Goal: Information Seeking & Learning: Learn about a topic

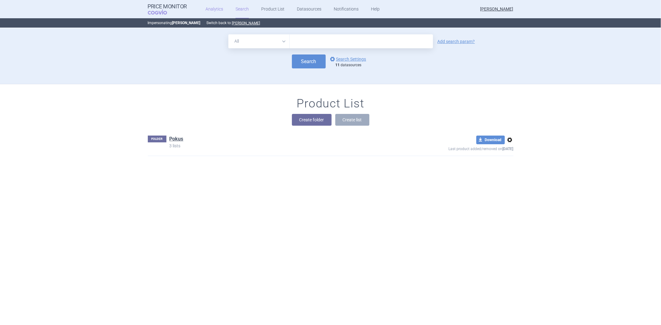
click at [205, 11] on link "Analytics" at bounding box center [214, 9] width 18 height 19
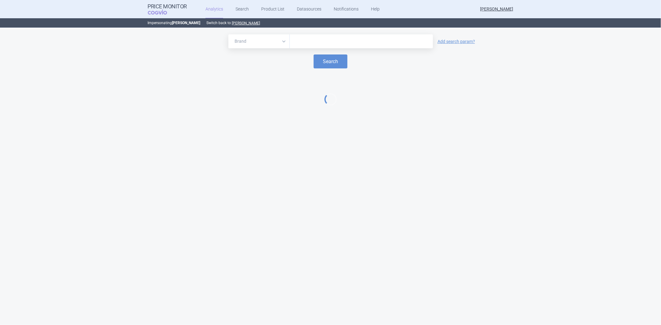
click at [307, 49] on form "Brand ATC/Active substance Therapeutic area Add search param? Search" at bounding box center [330, 51] width 648 height 34
click at [308, 46] on div at bounding box center [361, 41] width 143 height 14
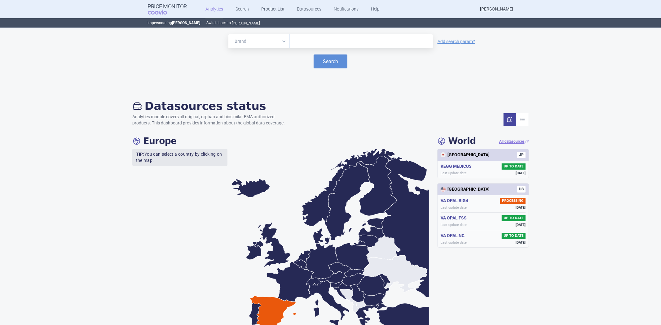
paste input "[MEDICAL_DATA]"
type input "[MEDICAL_DATA]"
click at [327, 62] on button "Search" at bounding box center [330, 62] width 34 height 14
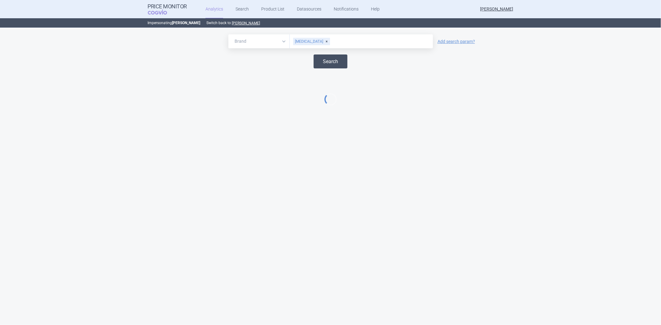
select select "EUR"
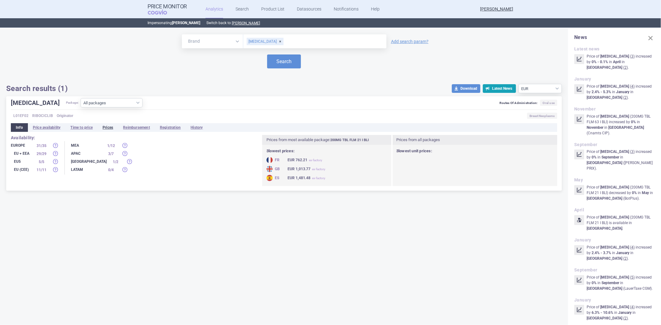
click at [107, 131] on li "Prices" at bounding box center [108, 127] width 20 height 9
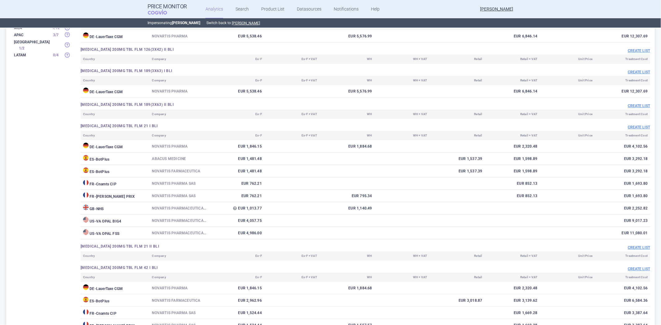
scroll to position [138, 0]
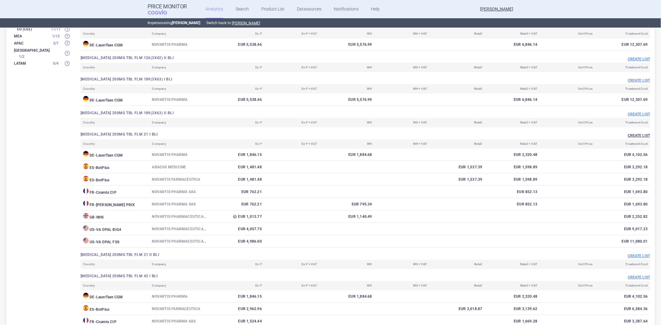
click at [631, 135] on button "Create list" at bounding box center [639, 135] width 22 height 5
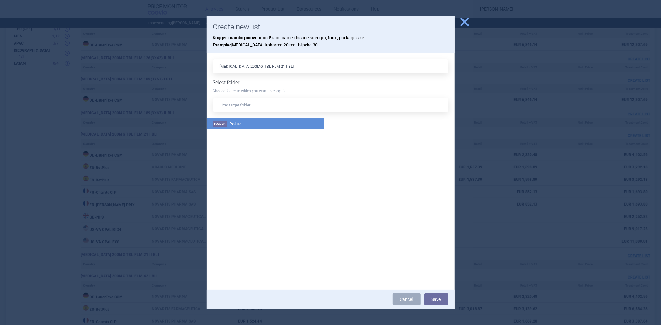
click at [254, 123] on li "Folder Pokus" at bounding box center [266, 123] width 118 height 11
click at [438, 299] on button "Save" at bounding box center [436, 300] width 24 height 12
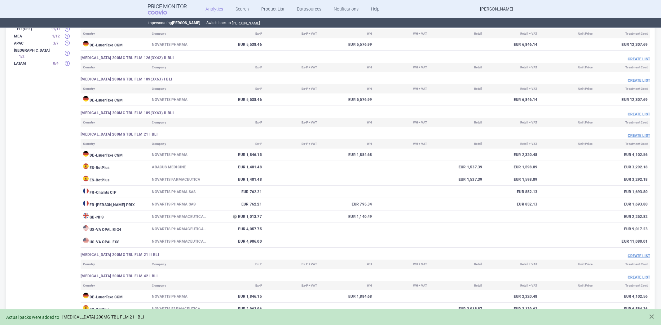
click at [126, 320] on link "[MEDICAL_DATA] 200MG TBL FLM 21 I BLI" at bounding box center [103, 317] width 82 height 5
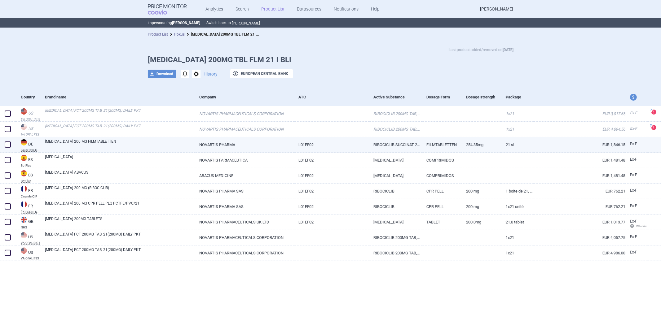
click at [565, 145] on link "EUR 1,846.15" at bounding box center [579, 144] width 91 height 15
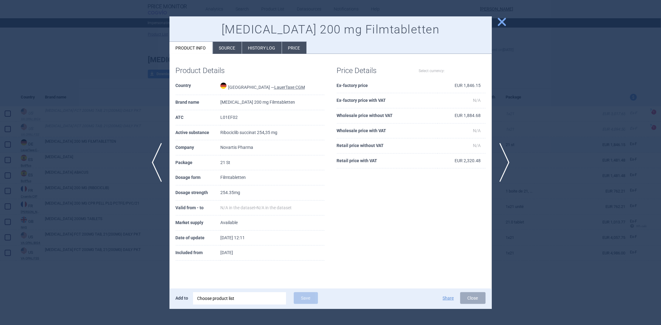
select select "EUR"
click at [549, 132] on div at bounding box center [330, 162] width 661 height 325
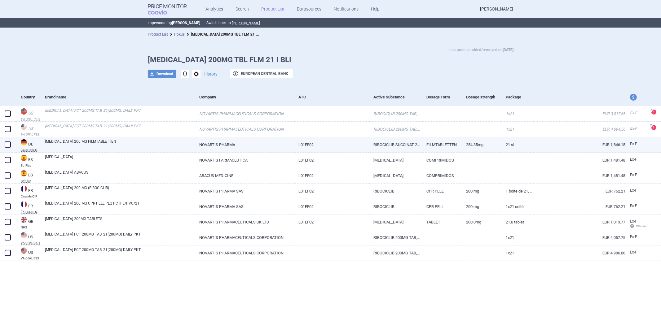
click at [327, 142] on link "L01EF02" at bounding box center [331, 144] width 75 height 15
select select "EUR"
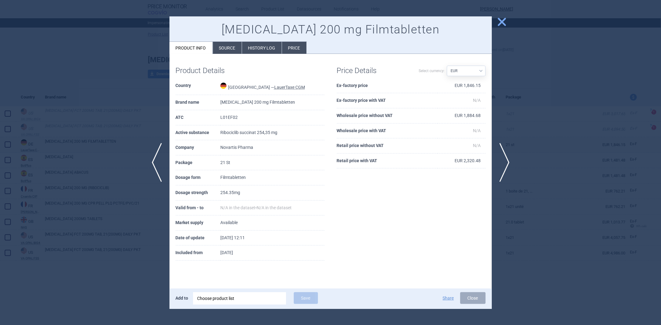
click at [466, 162] on td "EUR 2,320.48" at bounding box center [461, 161] width 48 height 15
click at [467, 162] on td "EUR 2,320.48" at bounding box center [461, 161] width 48 height 15
click at [468, 162] on td "EUR 2,320.48" at bounding box center [461, 161] width 48 height 15
click at [447, 158] on td "EUR 2,320.48" at bounding box center [461, 161] width 48 height 15
click at [593, 140] on div at bounding box center [330, 162] width 661 height 325
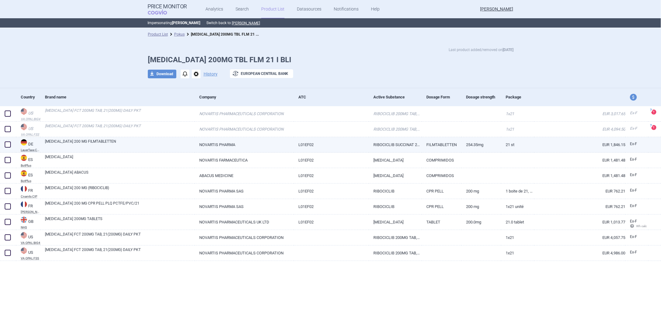
click at [296, 148] on link "L01EF02" at bounding box center [331, 144] width 75 height 15
select select "EUR"
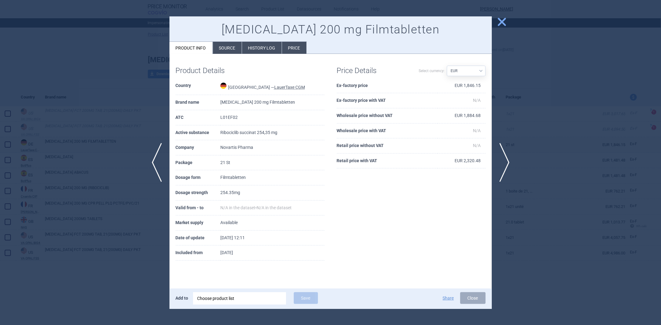
click at [536, 208] on div at bounding box center [330, 162] width 661 height 325
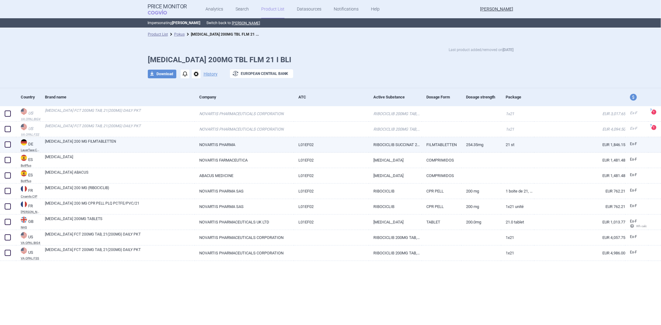
click at [379, 146] on link "RIBOCICLIB SUCCINAT 254,35 MG" at bounding box center [395, 144] width 53 height 15
select select "EUR"
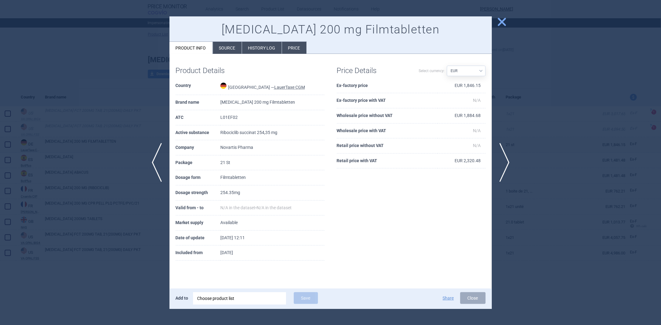
click at [594, 204] on div at bounding box center [330, 162] width 661 height 325
